Goal: Information Seeking & Learning: Learn about a topic

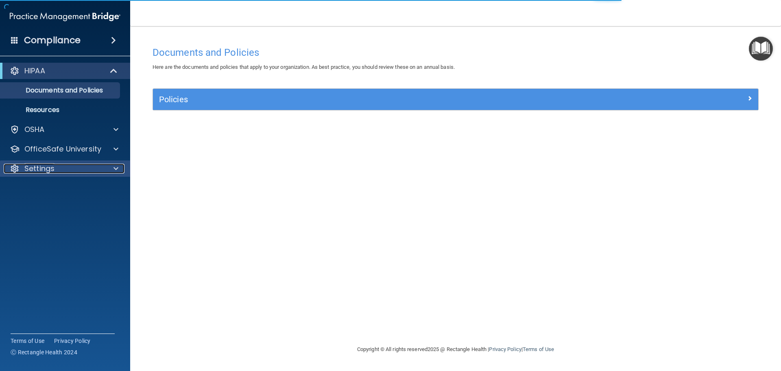
click at [47, 166] on p "Settings" at bounding box center [39, 169] width 30 height 10
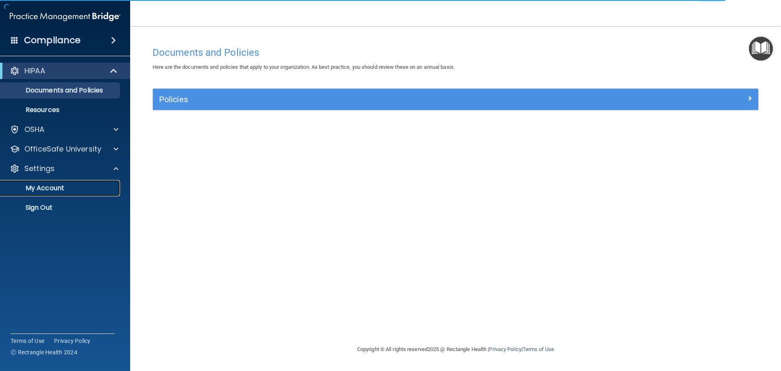
click at [45, 190] on p "My Account" at bounding box center [60, 188] width 111 height 8
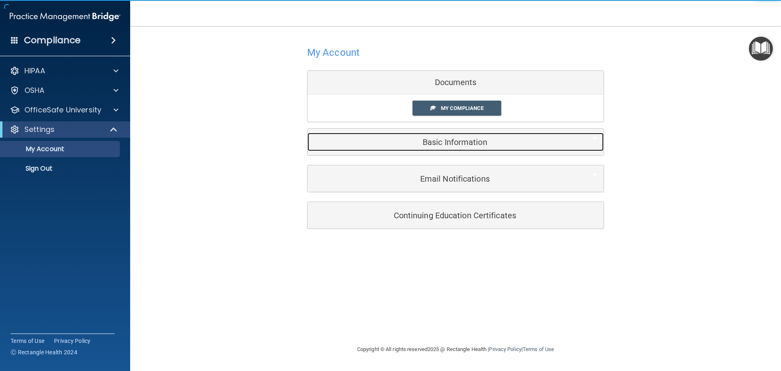
click at [478, 144] on h5 "Basic Information" at bounding box center [443, 141] width 259 height 9
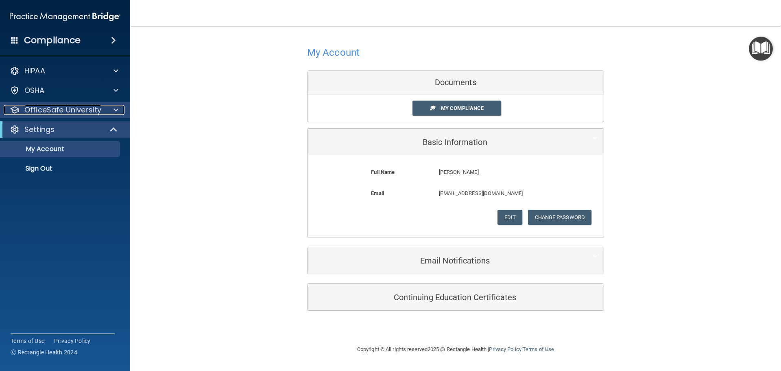
click at [110, 111] on div at bounding box center [115, 110] width 20 height 10
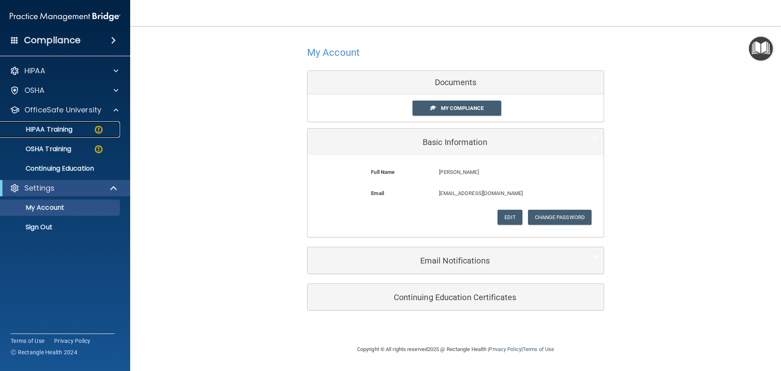
click at [99, 125] on img at bounding box center [99, 129] width 10 height 10
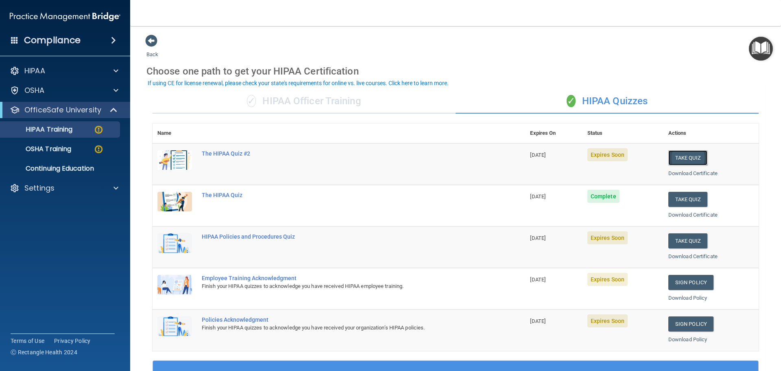
click at [678, 157] on button "Take Quiz" at bounding box center [687, 157] width 39 height 15
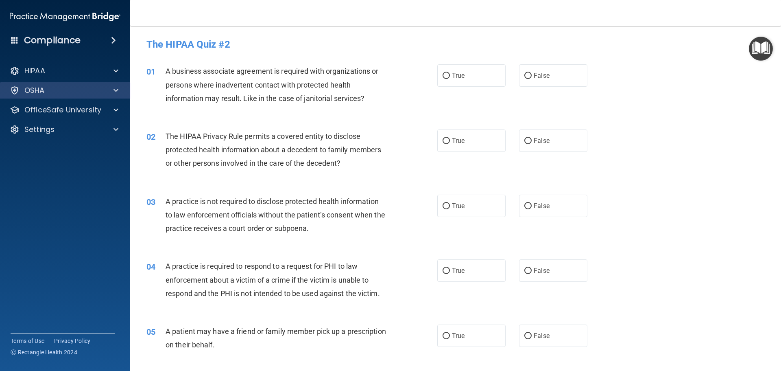
click at [100, 85] on div "OSHA" at bounding box center [65, 90] width 131 height 16
click at [118, 85] on span at bounding box center [115, 90] width 5 height 10
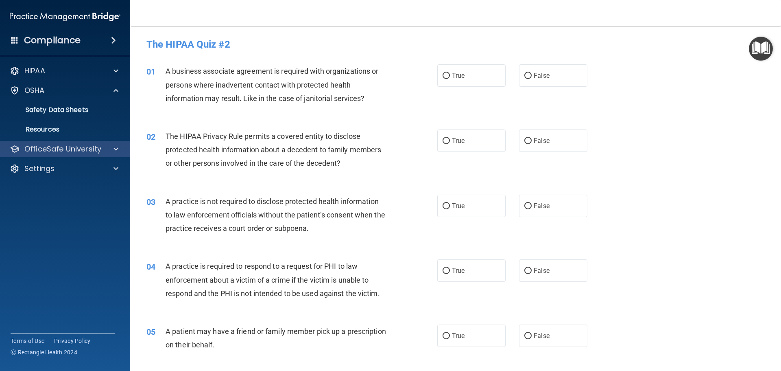
click at [111, 142] on div "OfficeSafe University" at bounding box center [65, 149] width 131 height 16
click at [119, 148] on div at bounding box center [115, 149] width 20 height 10
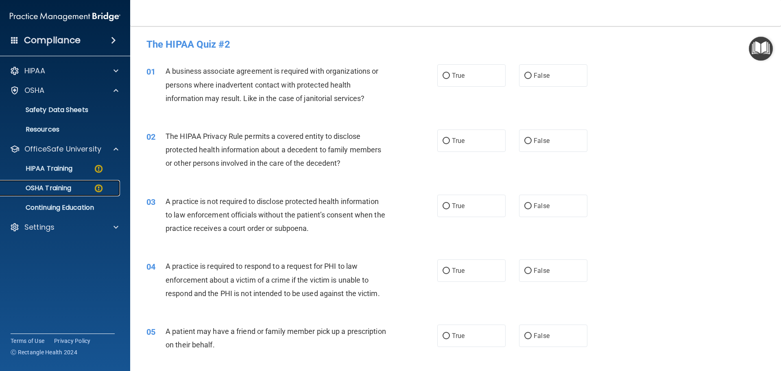
click at [100, 185] on img at bounding box center [99, 188] width 10 height 10
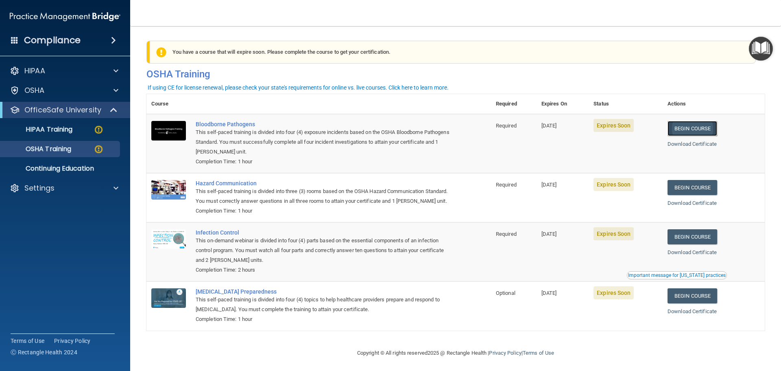
click at [675, 130] on link "Begin Course" at bounding box center [693, 128] width 50 height 15
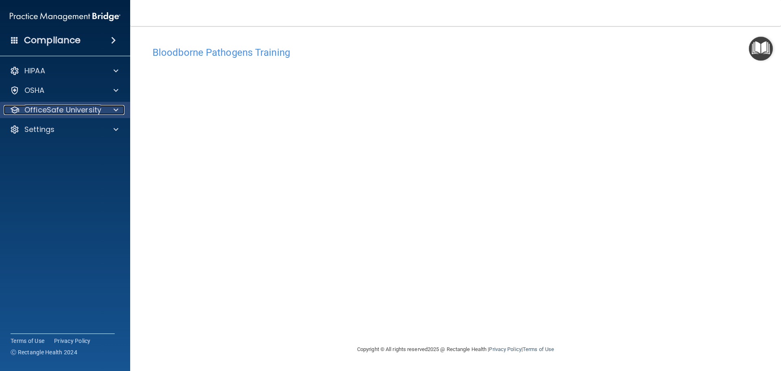
click at [79, 113] on p "OfficeSafe University" at bounding box center [62, 110] width 77 height 10
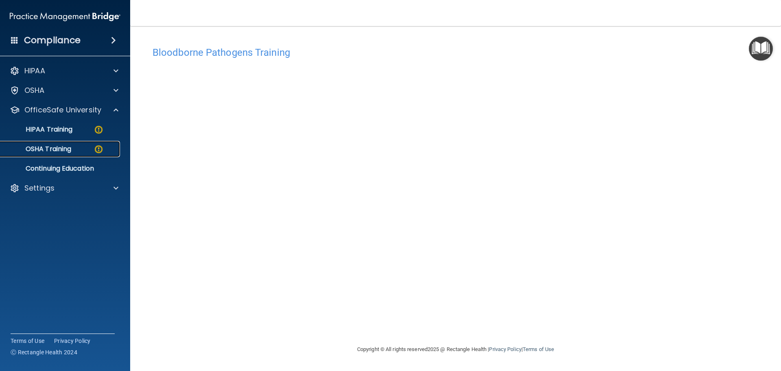
click at [90, 143] on link "OSHA Training" at bounding box center [56, 149] width 128 height 16
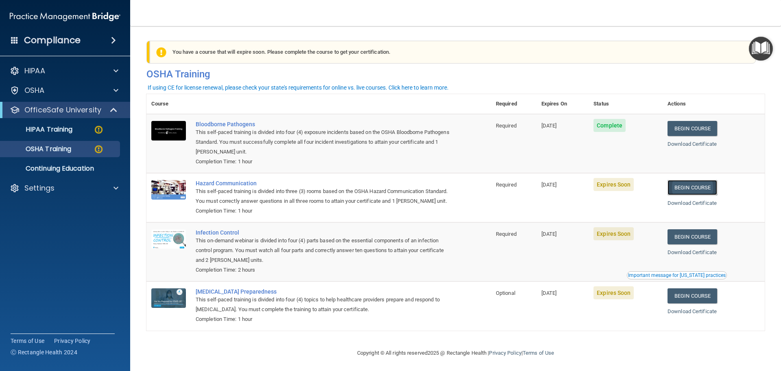
click at [683, 186] on link "Begin Course" at bounding box center [693, 187] width 50 height 15
